Goal: Task Accomplishment & Management: Use online tool/utility

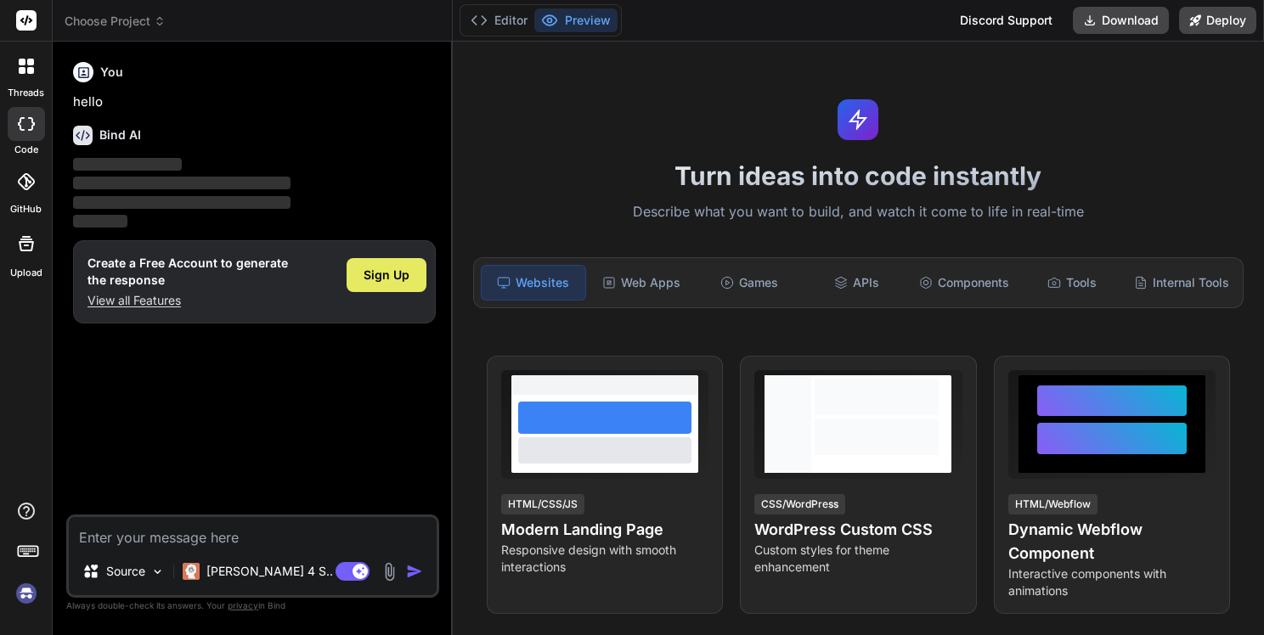
click at [391, 284] on div "Sign Up" at bounding box center [387, 275] width 80 height 34
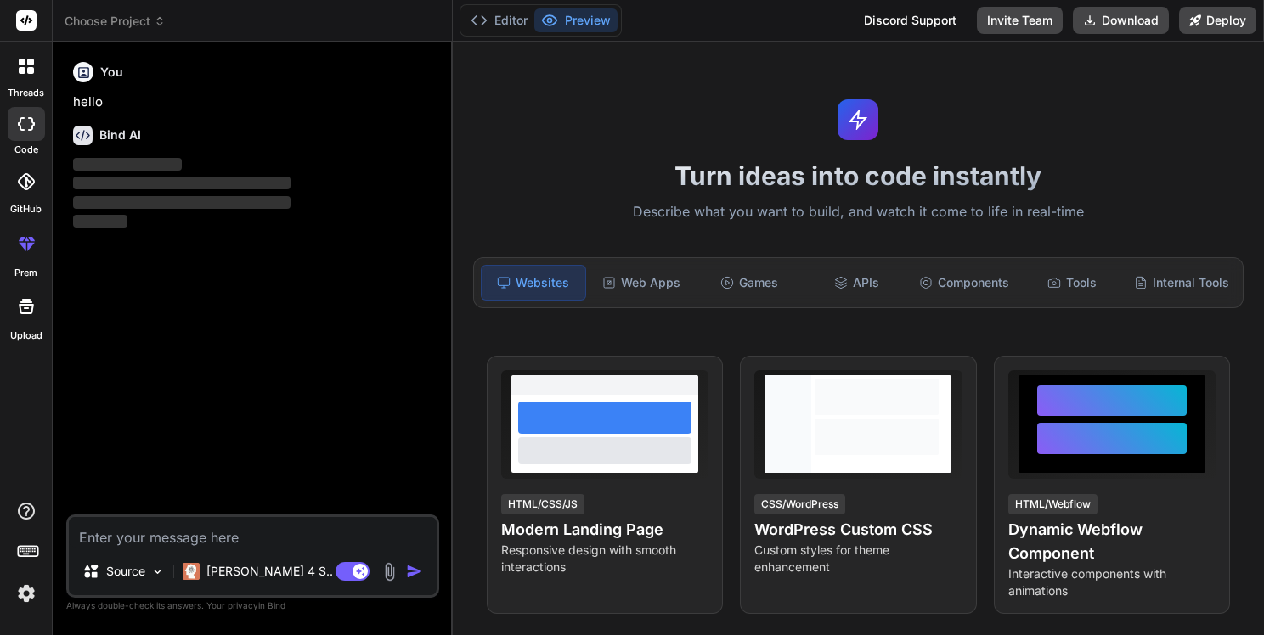
click at [146, 538] on textarea at bounding box center [253, 532] width 368 height 31
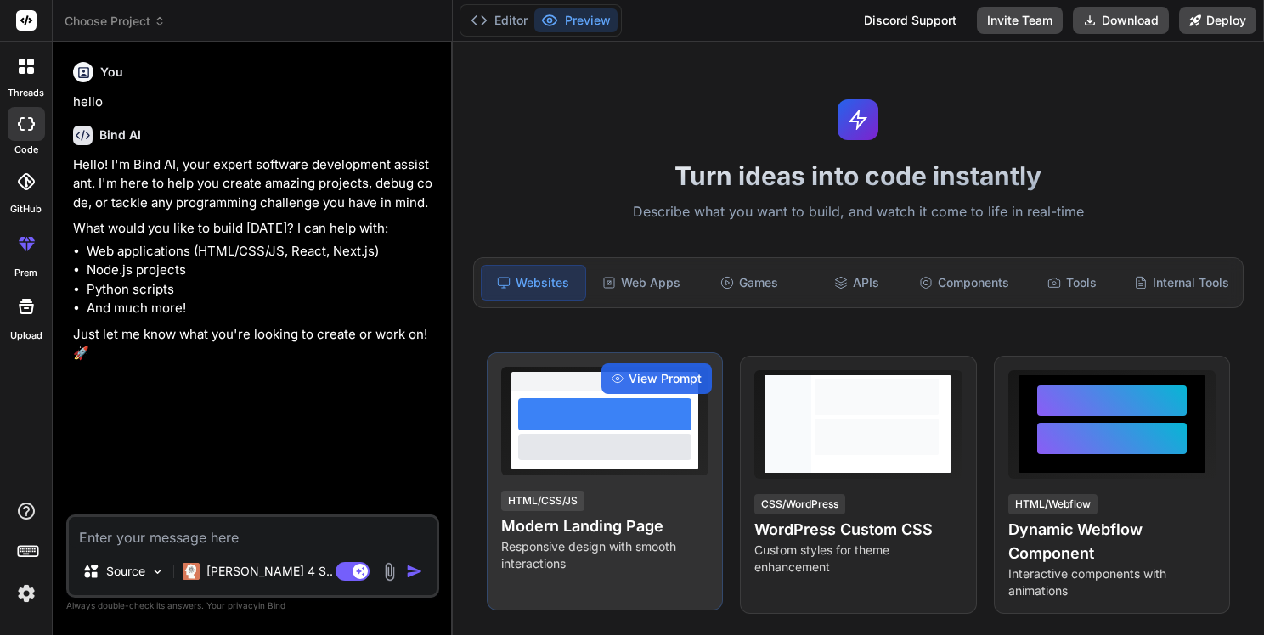
type textarea "x"
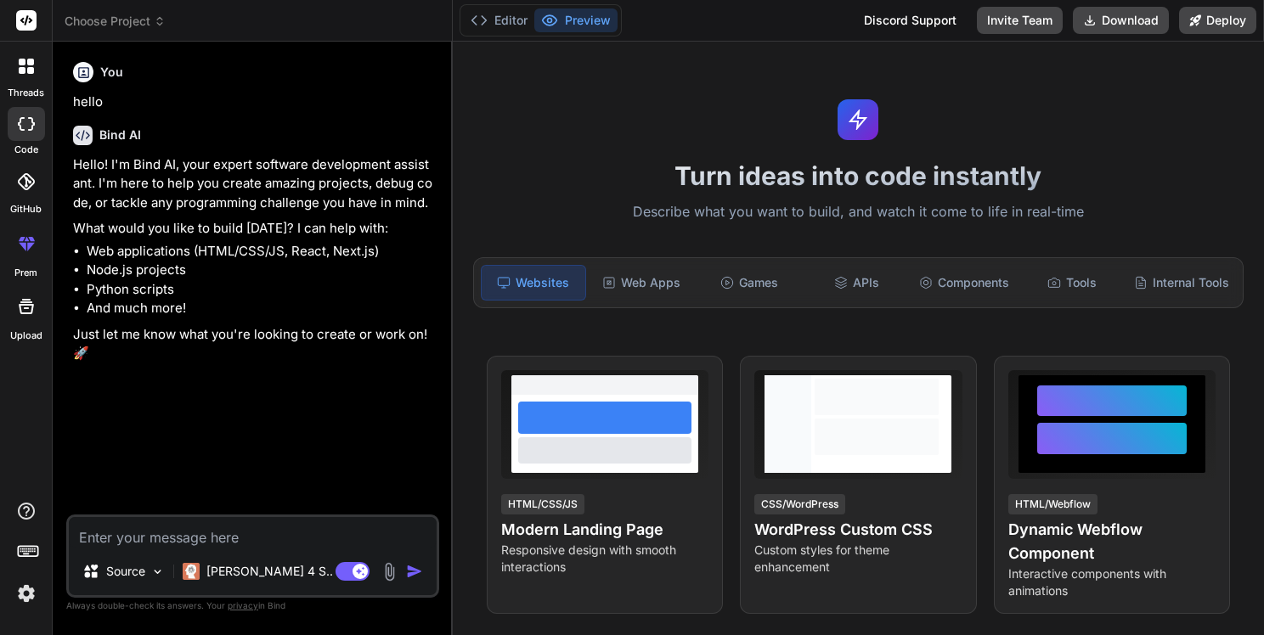
click at [159, 537] on textarea at bounding box center [253, 532] width 368 height 31
paste textarea "loremi dolorsita consectet adipis - elitsed doeiusmodt: 5. Incidid utlaboreet d…"
type textarea "loremi dolorsita consectet adipis - elitsed doeiusmodt: 5. Incidid utlaboreet d…"
type textarea "x"
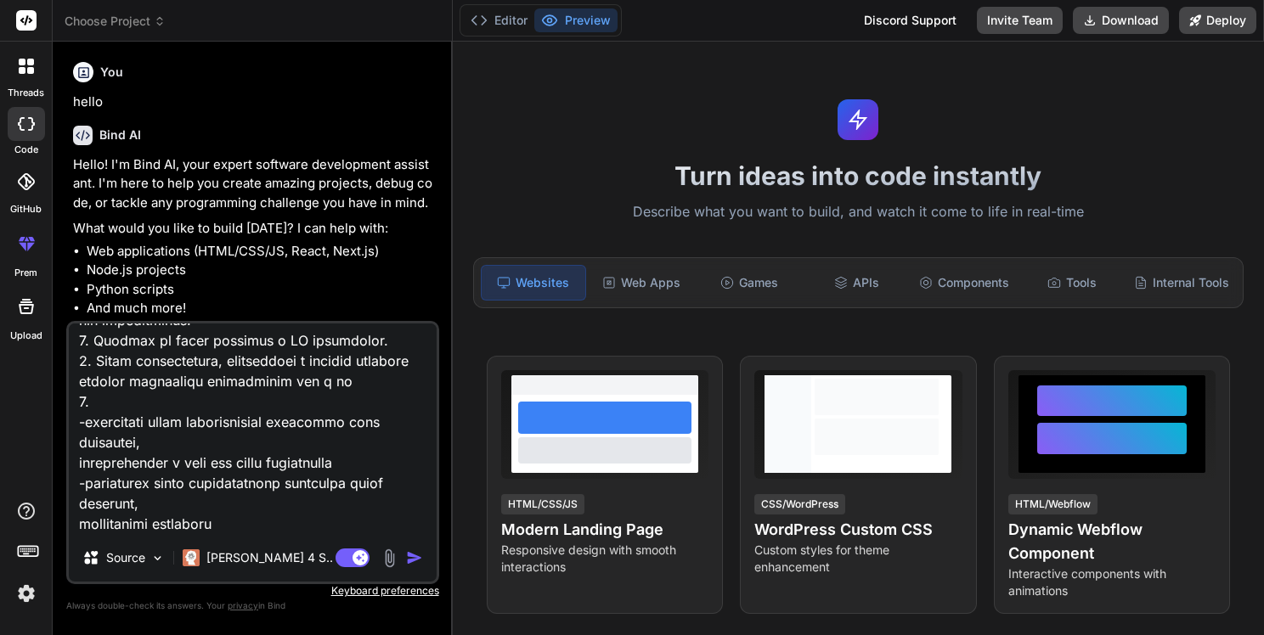
type textarea "loremi dolorsita consectet adipis - elitsed doeiusmodt: 5. Incidid utlaboreet d…"
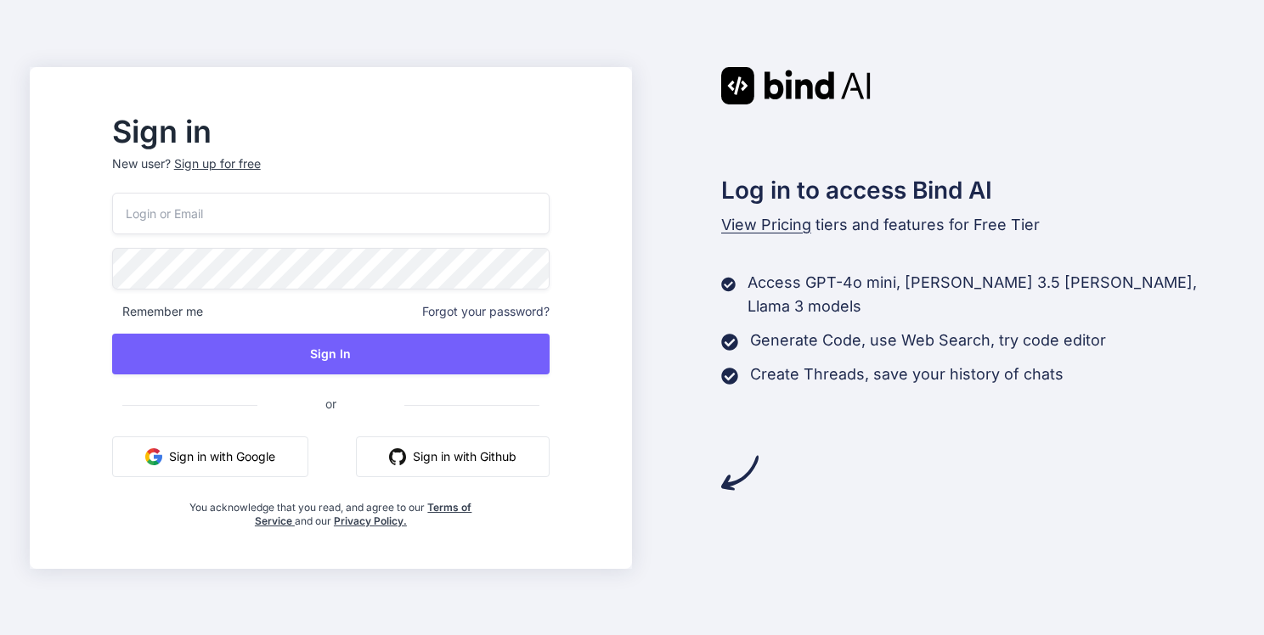
click at [295, 201] on input "email" at bounding box center [331, 214] width 438 height 42
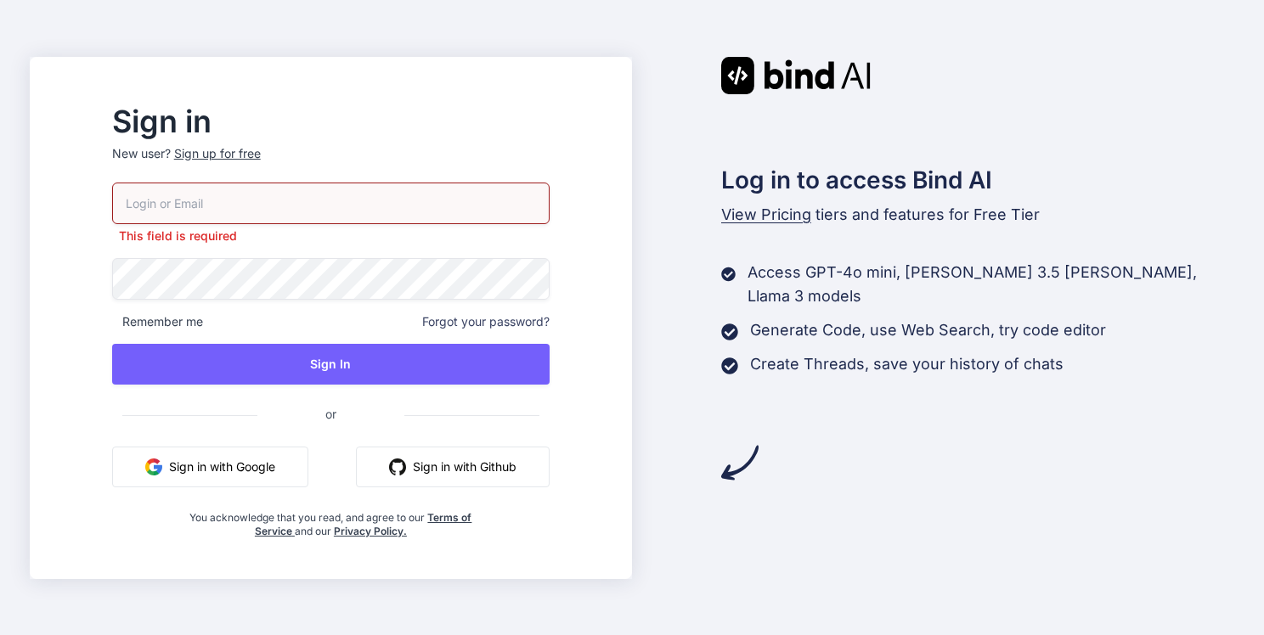
click at [298, 193] on input "email" at bounding box center [331, 204] width 438 height 42
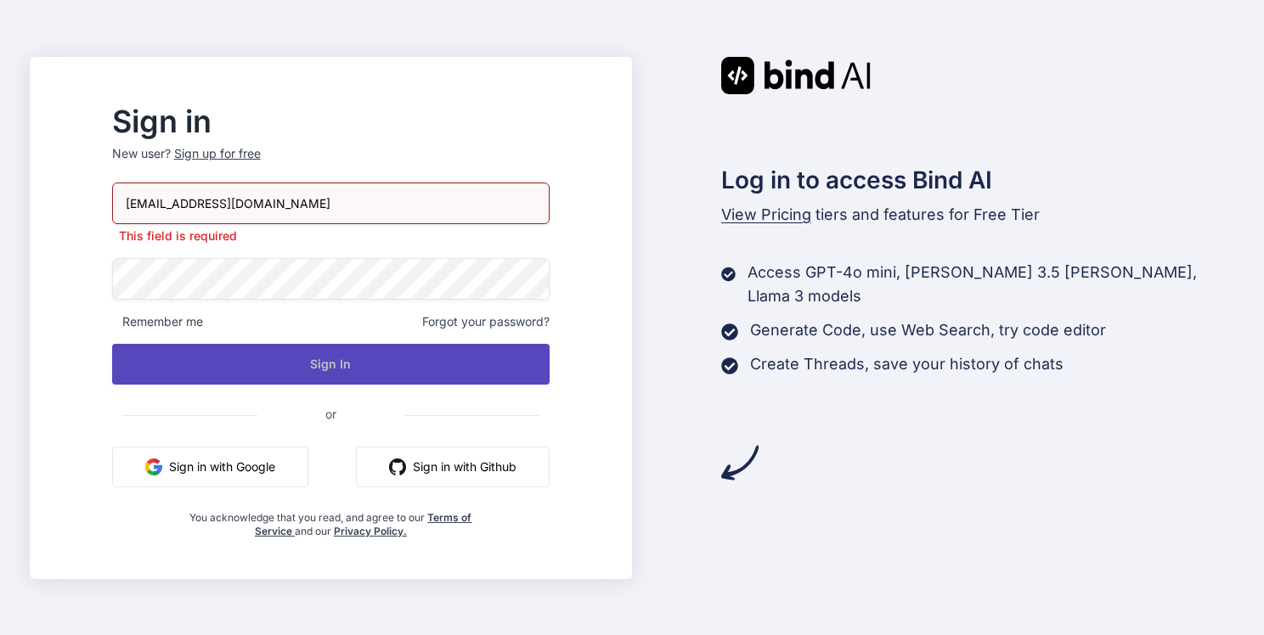
type input "[EMAIL_ADDRESS][DOMAIN_NAME]"
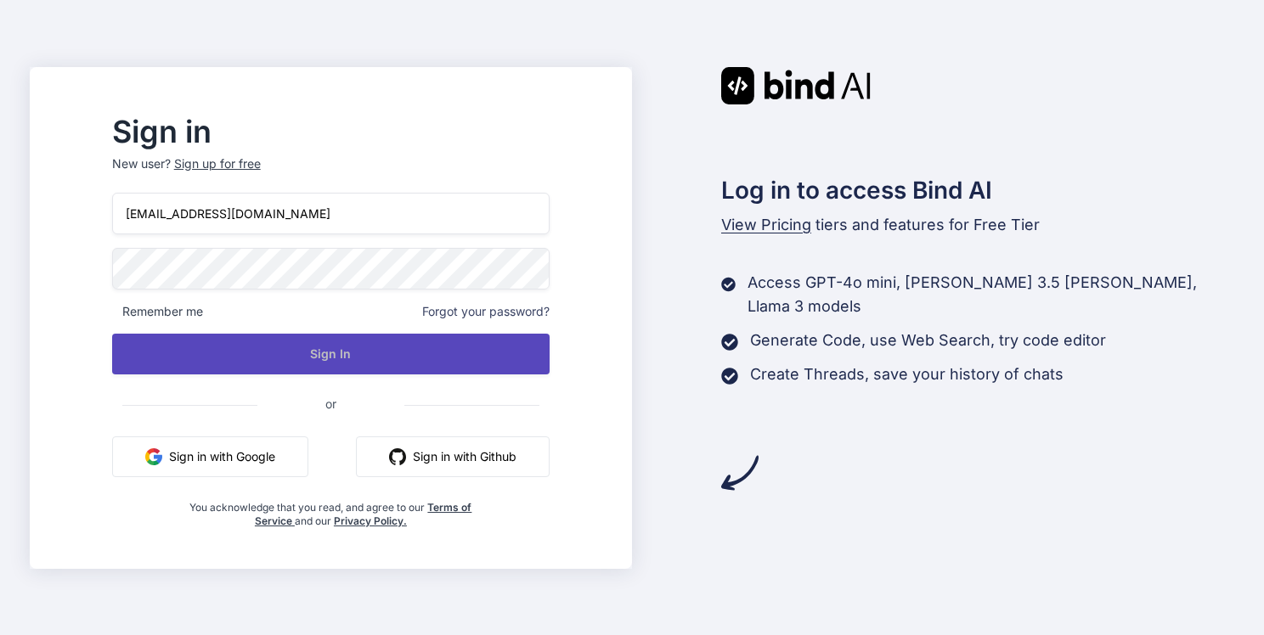
click at [384, 353] on button "Sign In" at bounding box center [331, 354] width 438 height 41
